Goal: Check status: Check status

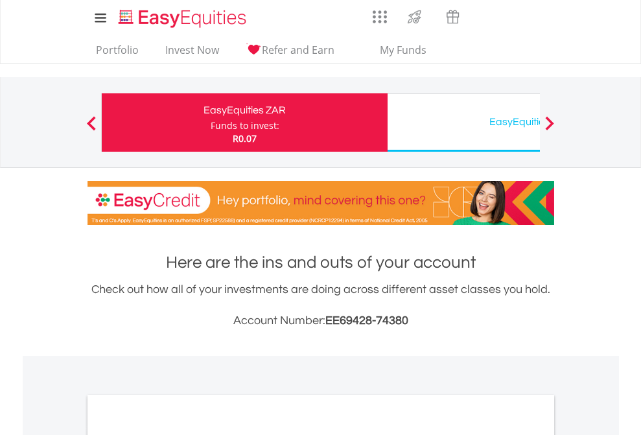
click at [211, 123] on div "Funds to invest:" at bounding box center [245, 125] width 69 height 13
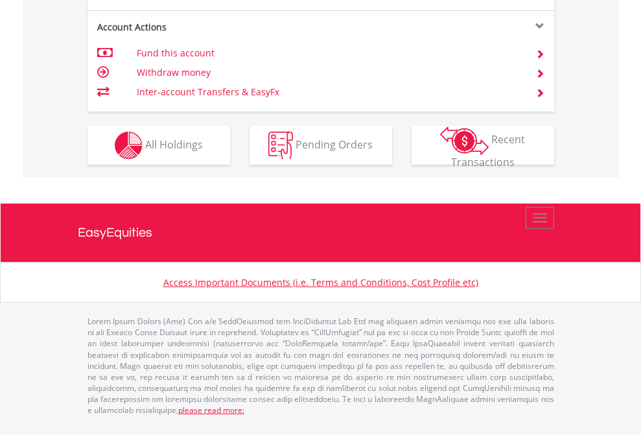
scroll to position [1243, 0]
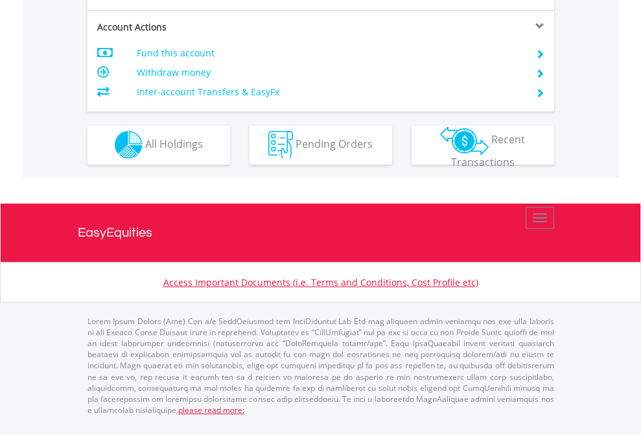
scroll to position [1213, 0]
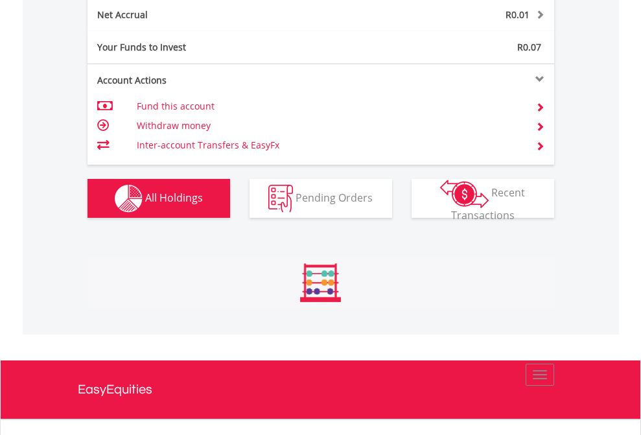
scroll to position [125, 204]
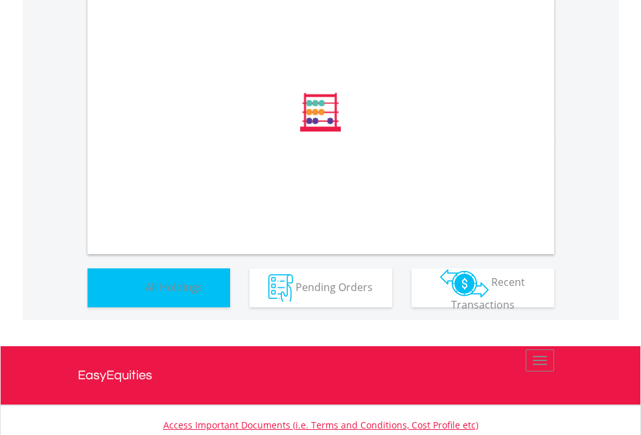
click at [145, 294] on span "All Holdings" at bounding box center [174, 287] width 58 height 14
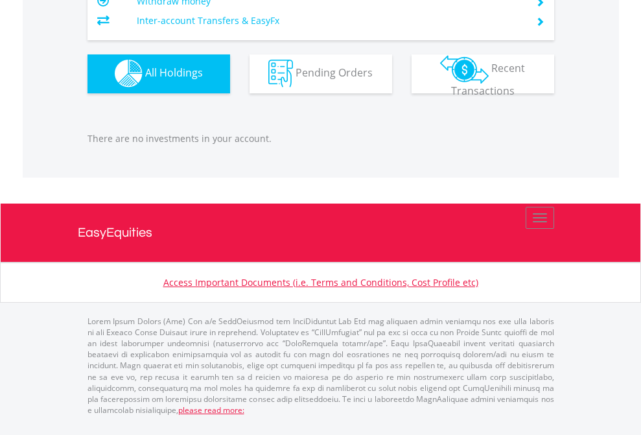
scroll to position [125, 204]
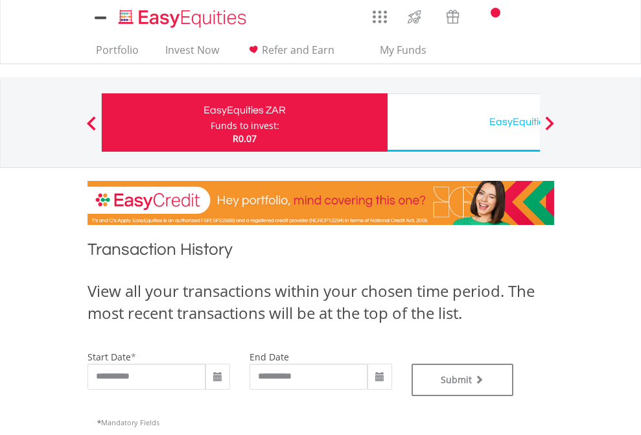
type input "**********"
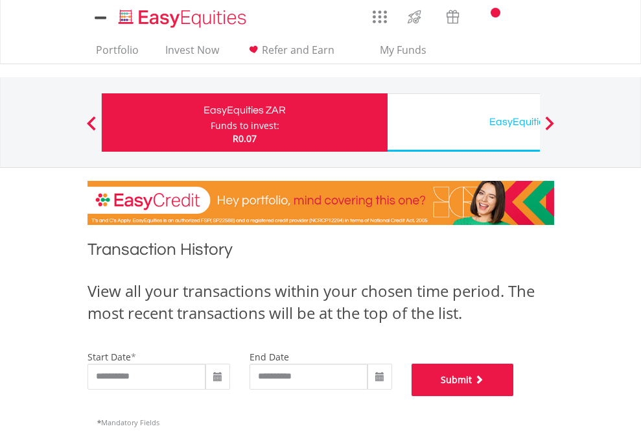
click at [514, 396] on button "Submit" at bounding box center [463, 380] width 102 height 32
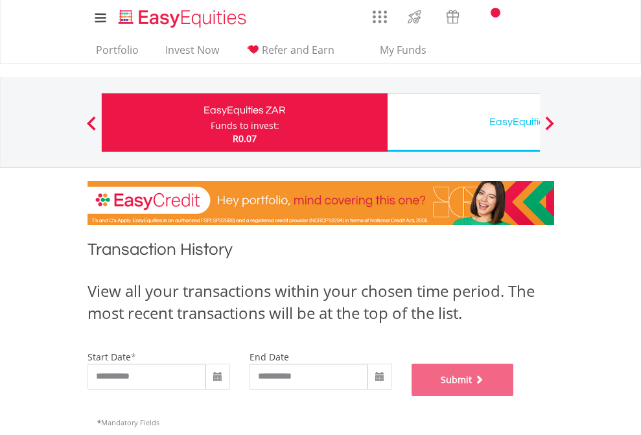
scroll to position [526, 0]
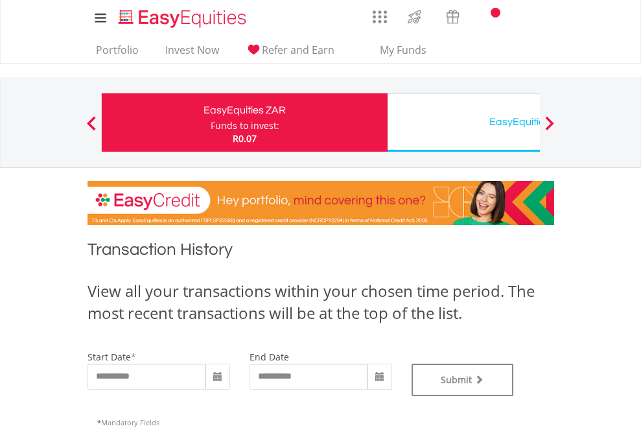
click at [464, 123] on div "EasyEquities USD" at bounding box center [531, 122] width 270 height 18
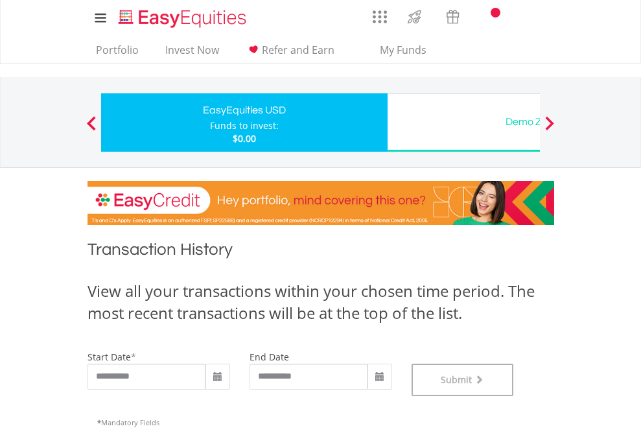
scroll to position [526, 0]
